Goal: Find specific page/section: Find specific page/section

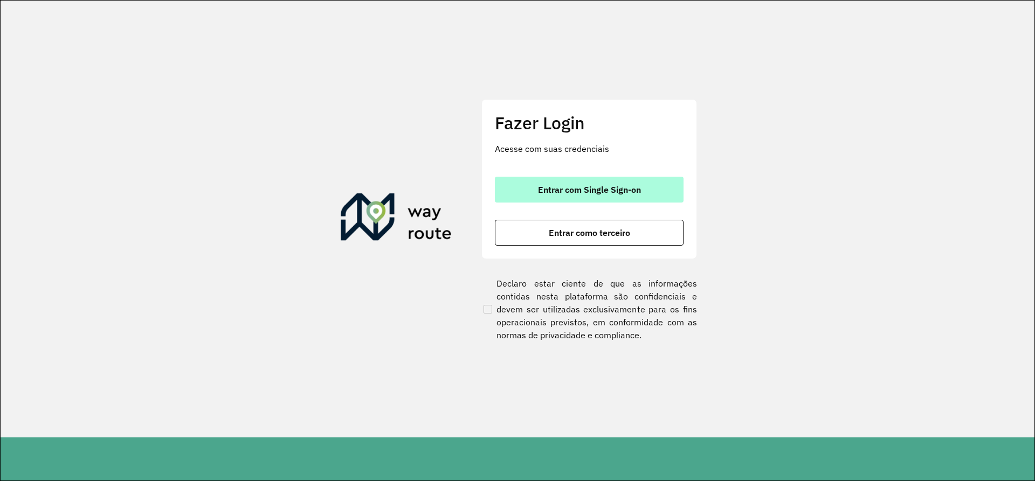
click at [575, 185] on span "Entrar com Single Sign-on" at bounding box center [589, 189] width 103 height 9
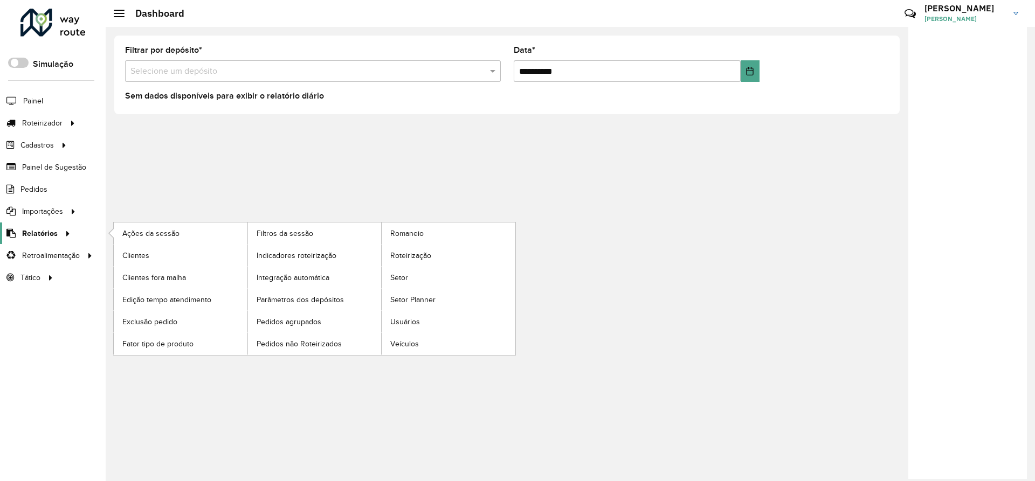
click at [38, 233] on span "Relatórios" at bounding box center [40, 233] width 36 height 11
click at [135, 255] on span "Clientes" at bounding box center [136, 255] width 29 height 11
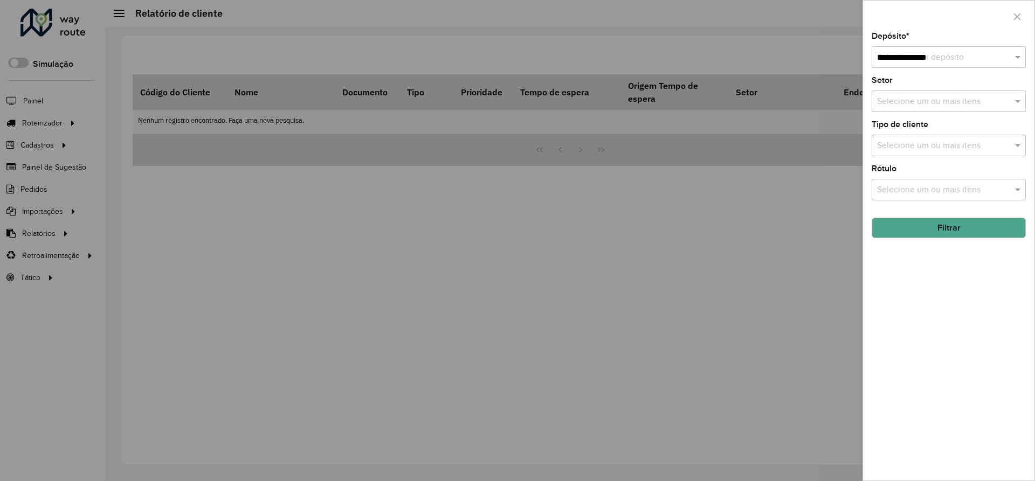
type input "**********"
